Goal: Transaction & Acquisition: Purchase product/service

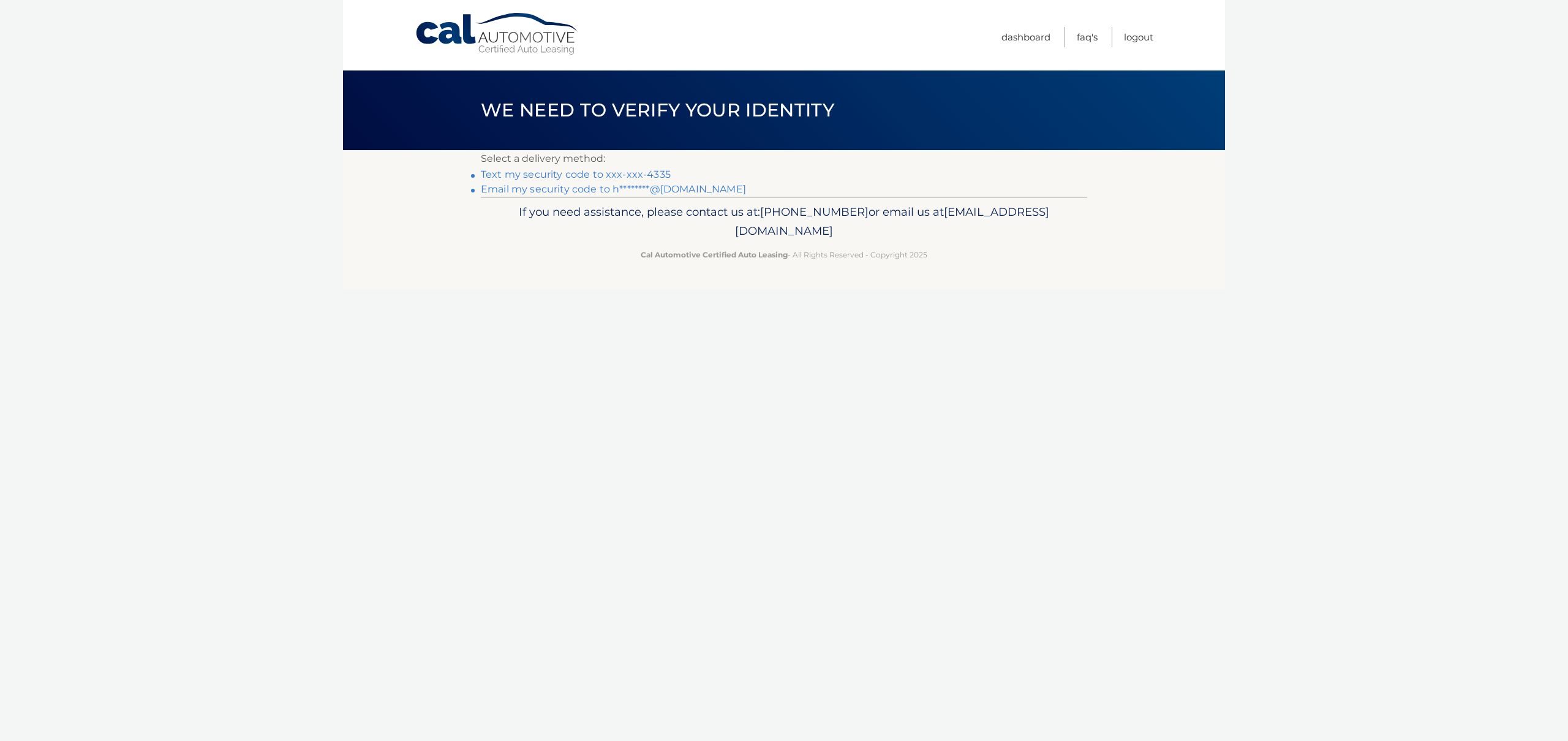
click at [658, 170] on link "Text my security code to xxx-xxx-4335" at bounding box center [576, 175] width 190 height 12
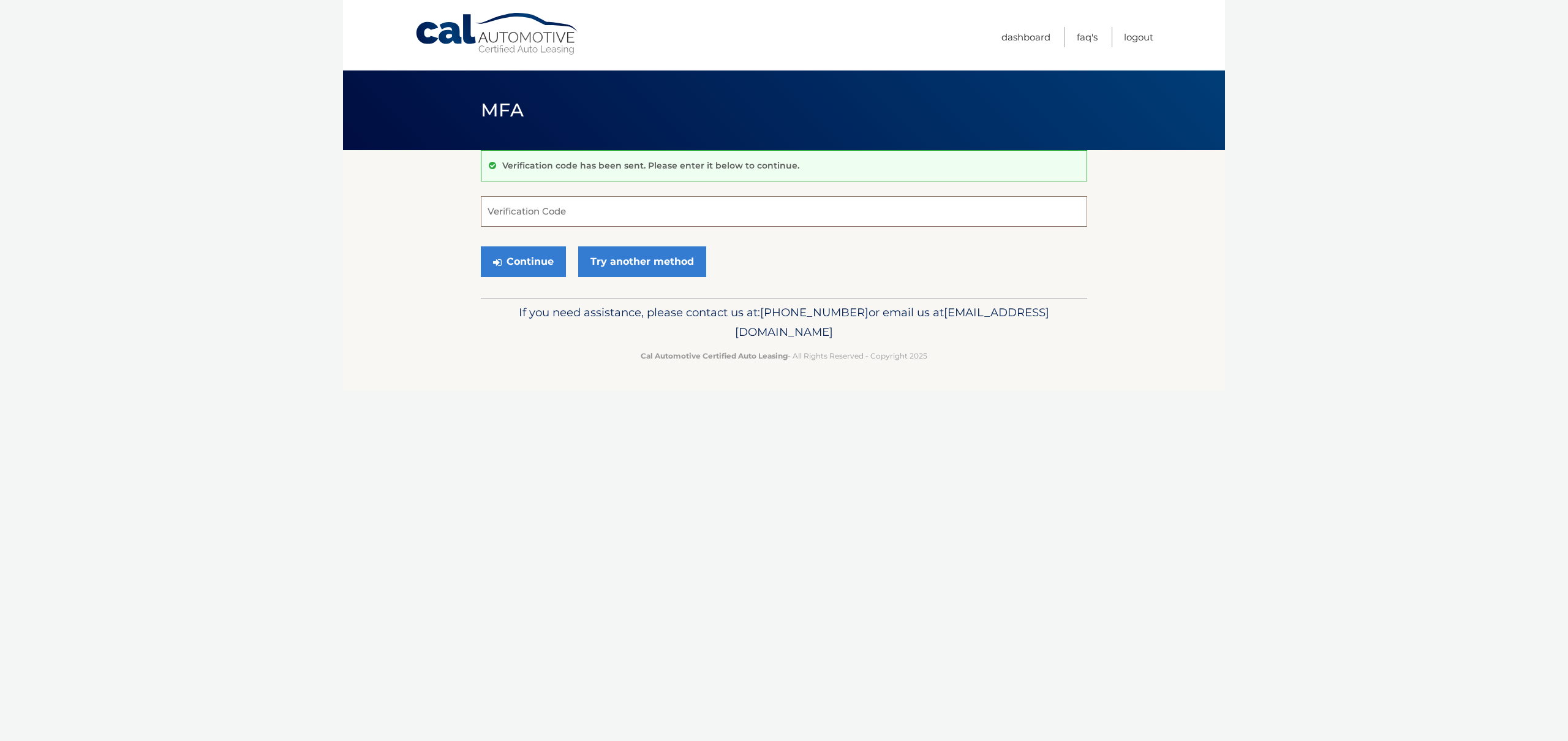
click at [523, 212] on input "Verification Code" at bounding box center [784, 211] width 606 height 31
type input "883901"
click at [511, 262] on button "Continue" at bounding box center [523, 262] width 85 height 31
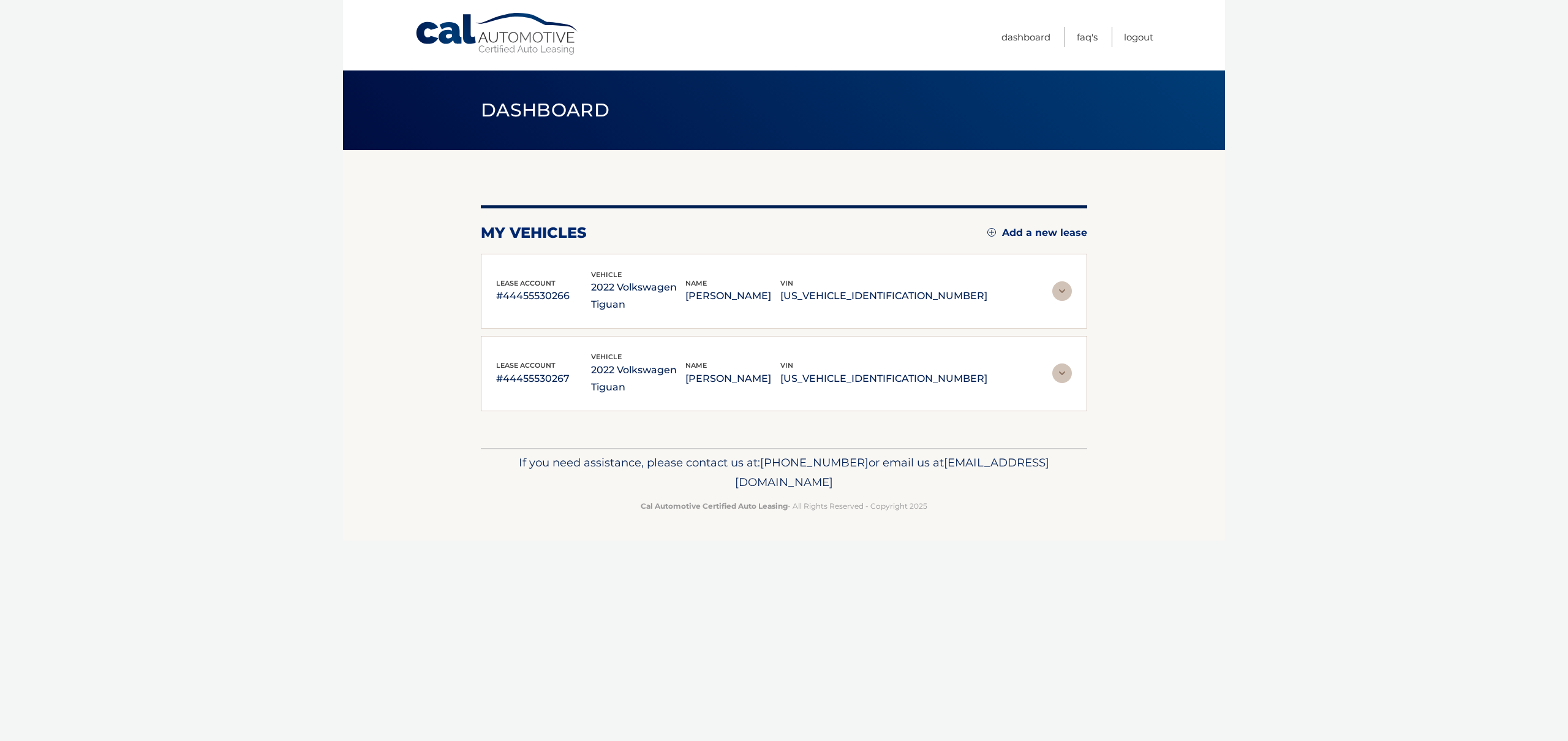
click at [1067, 288] on img at bounding box center [1062, 291] width 19 height 19
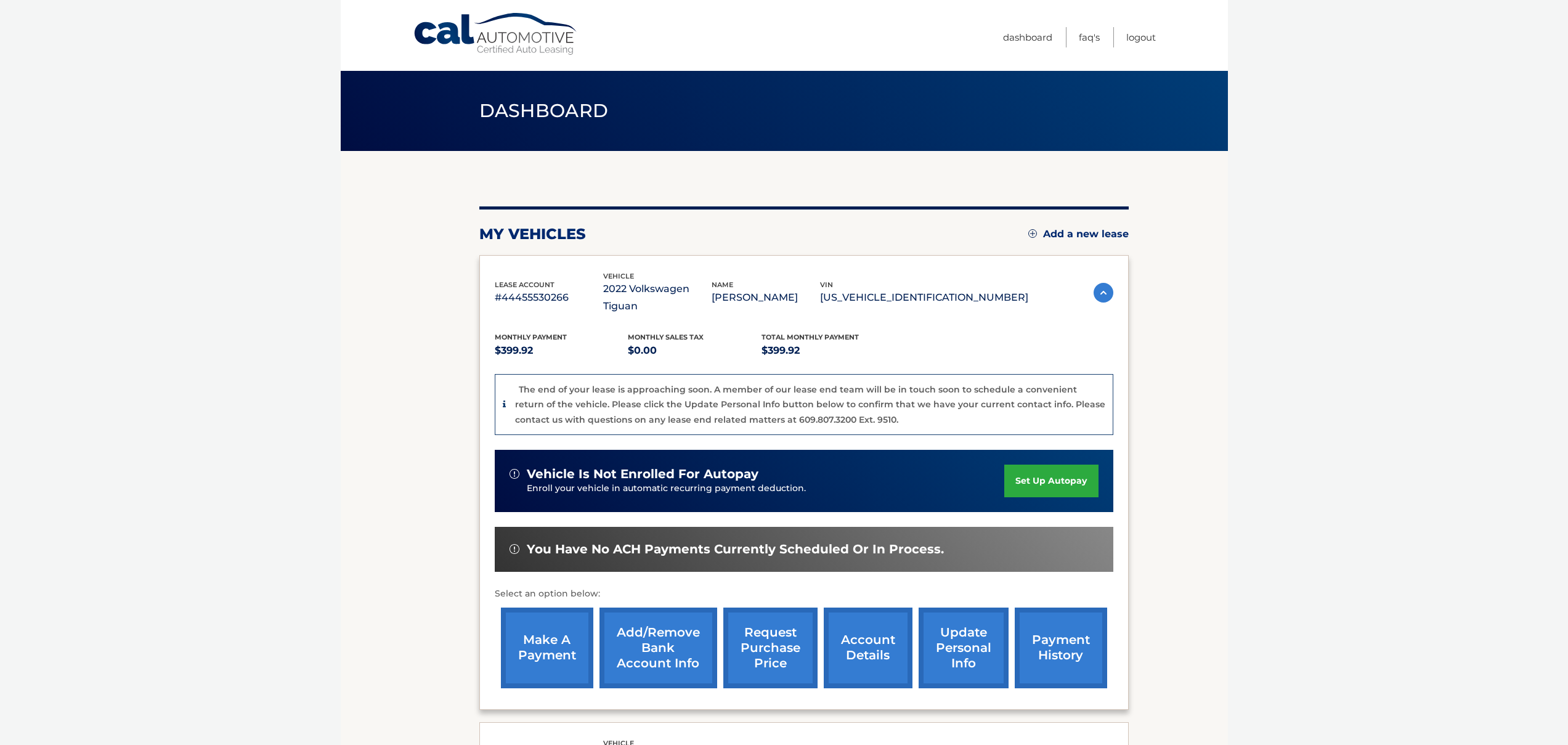
click at [566, 619] on link "make a payment" at bounding box center [547, 648] width 93 height 81
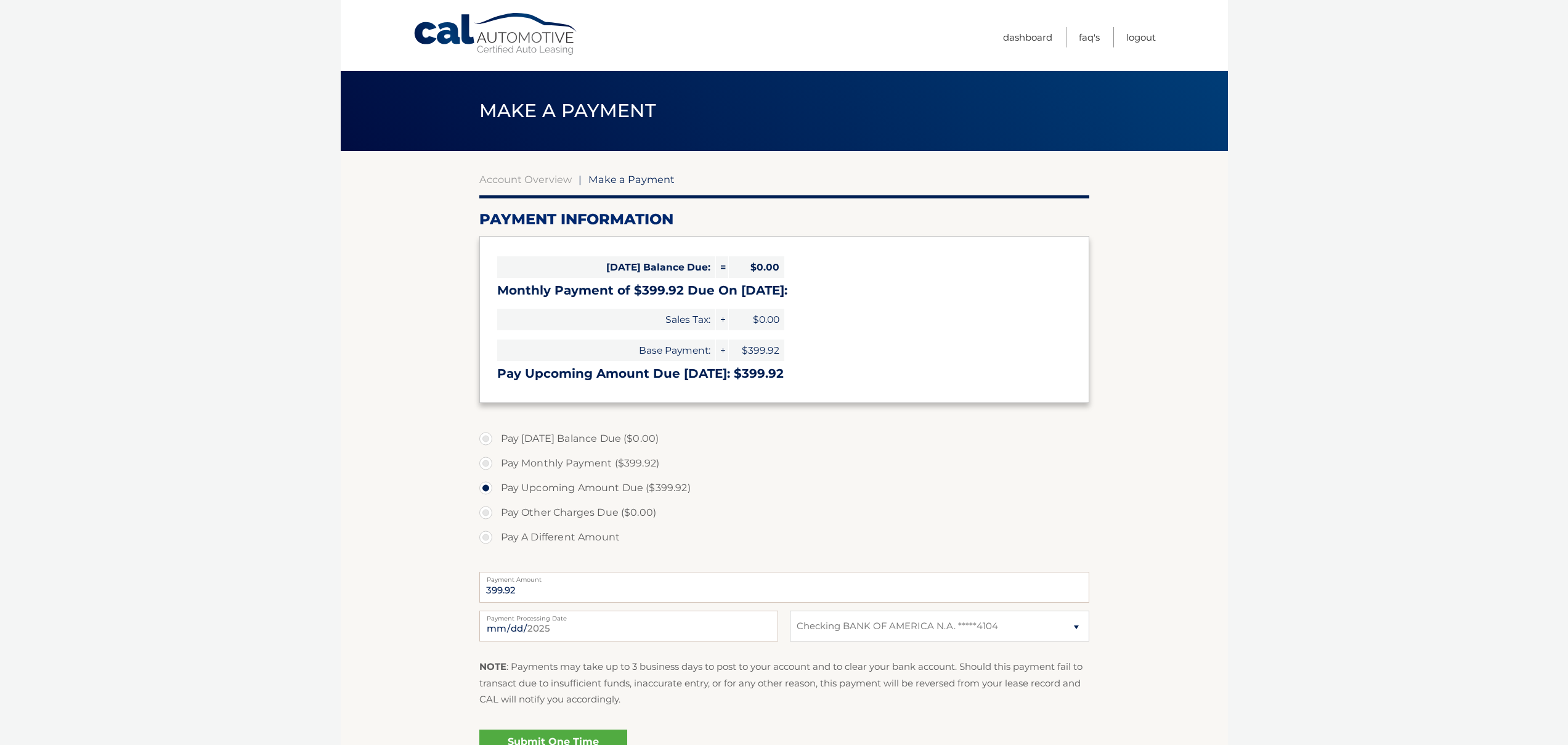
select select "MDE2YTE3MGQtOTM5Ny00ZDk1LTkyNzItMWJlMjM4NjI4Mzk5"
